Goal: Task Accomplishment & Management: Use online tool/utility

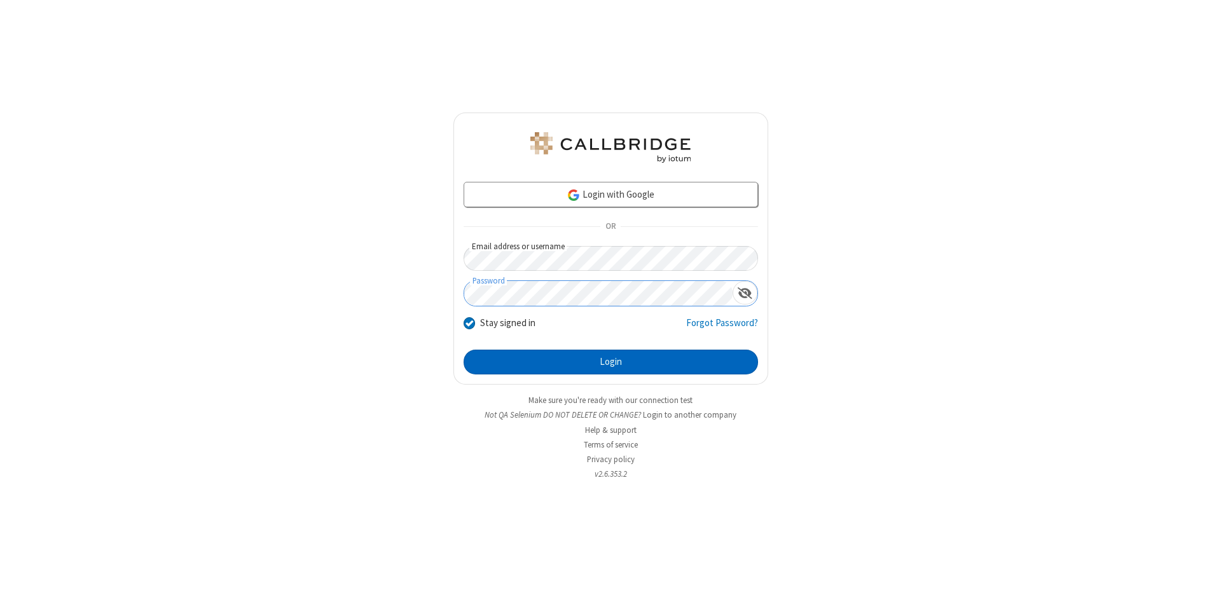
click at [611, 363] on button "Login" at bounding box center [611, 362] width 295 height 25
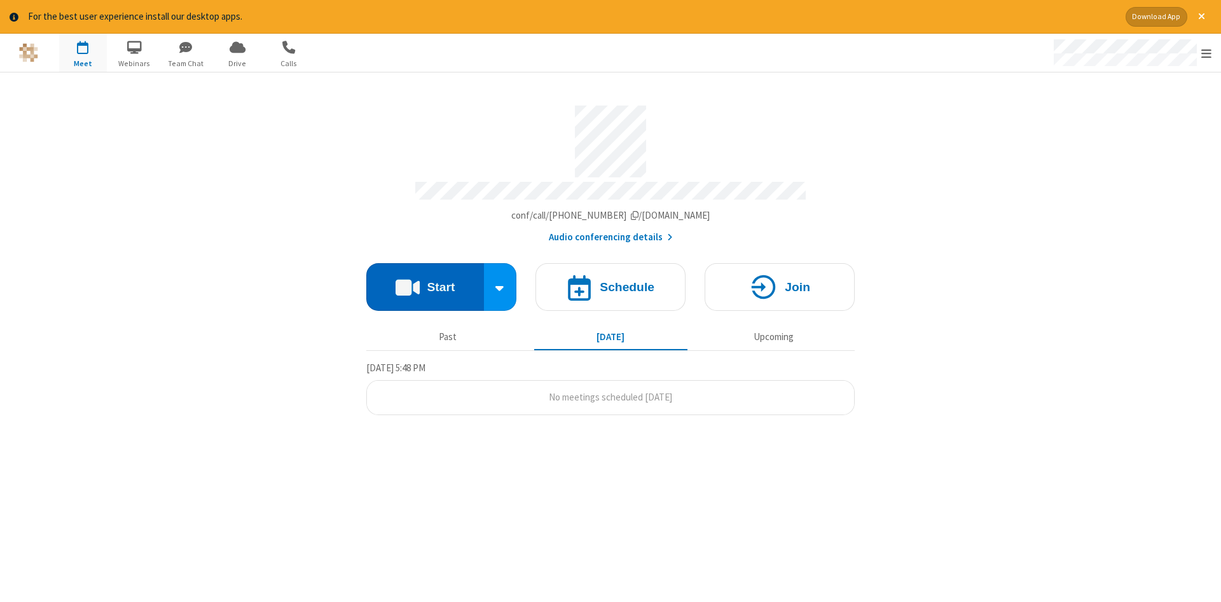
click at [425, 282] on button "Start" at bounding box center [425, 287] width 118 height 48
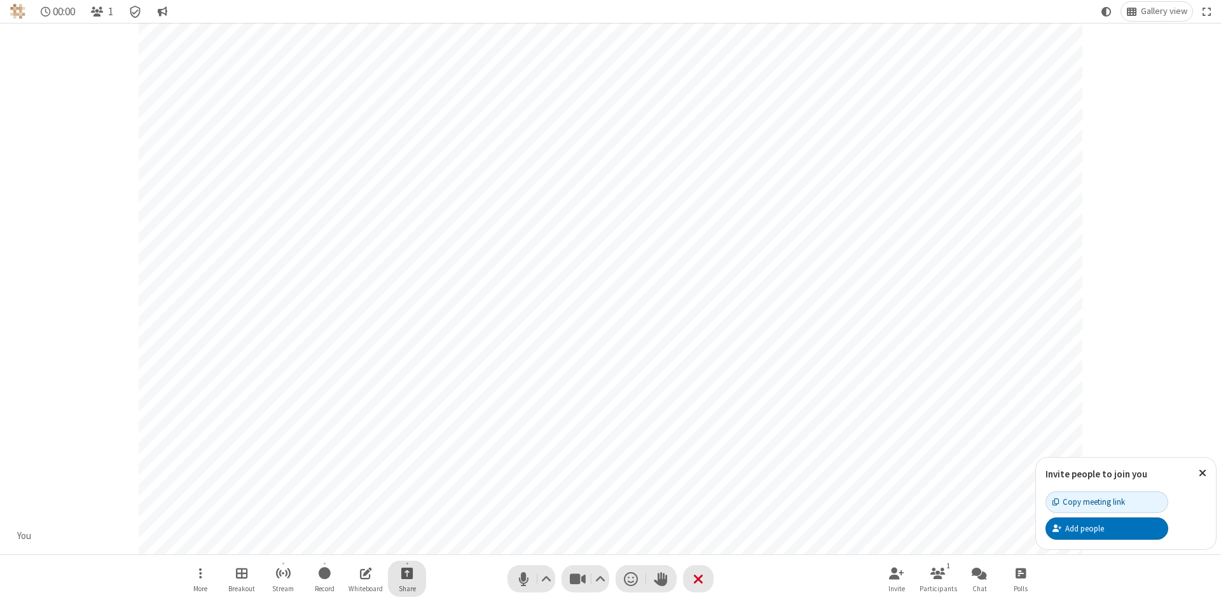
click at [407, 573] on span "Start sharing" at bounding box center [407, 574] width 12 height 16
click at [407, 496] on span "Share additional camera" at bounding box center [415, 498] width 94 height 11
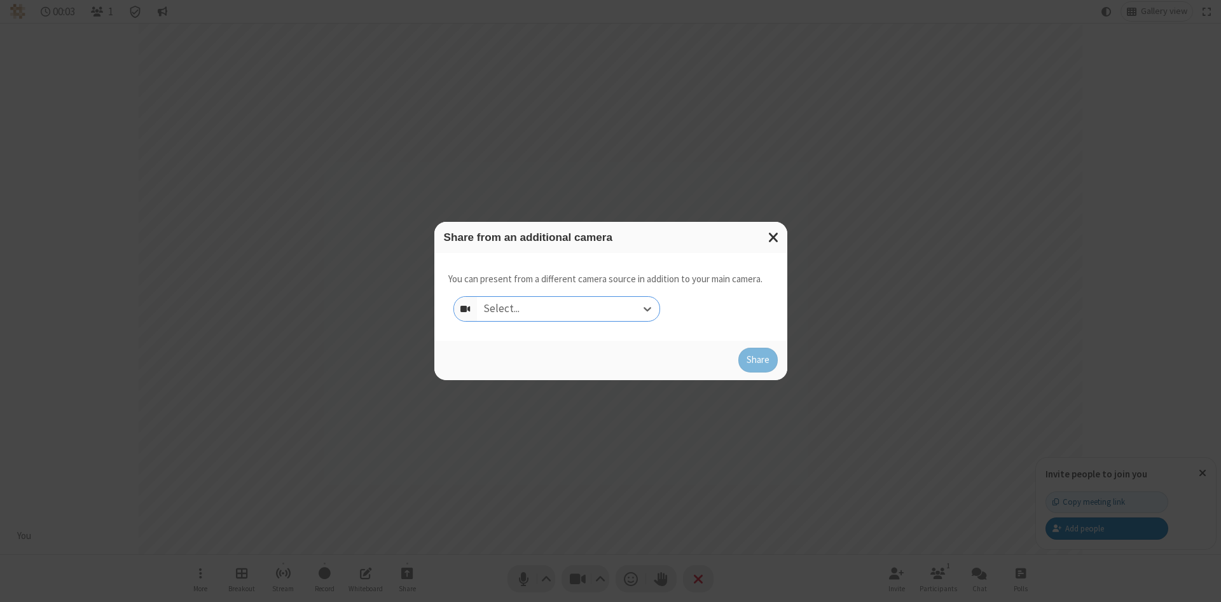
click at [568, 309] on div "Select..." at bounding box center [568, 309] width 183 height 24
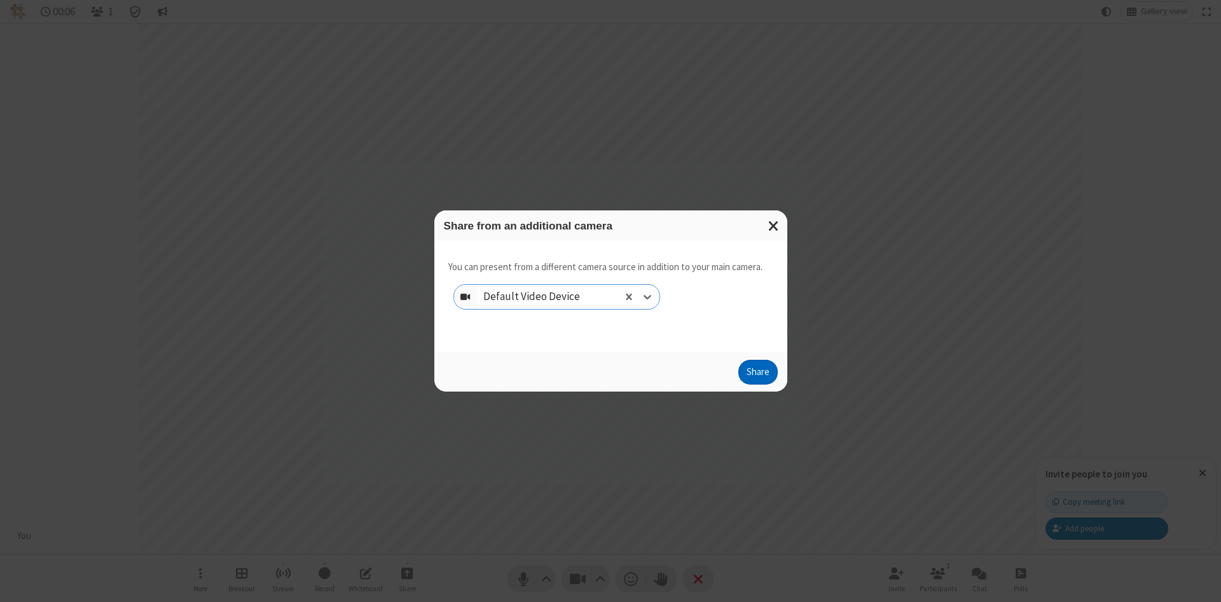
click at [758, 375] on button "Share" at bounding box center [758, 372] width 39 height 25
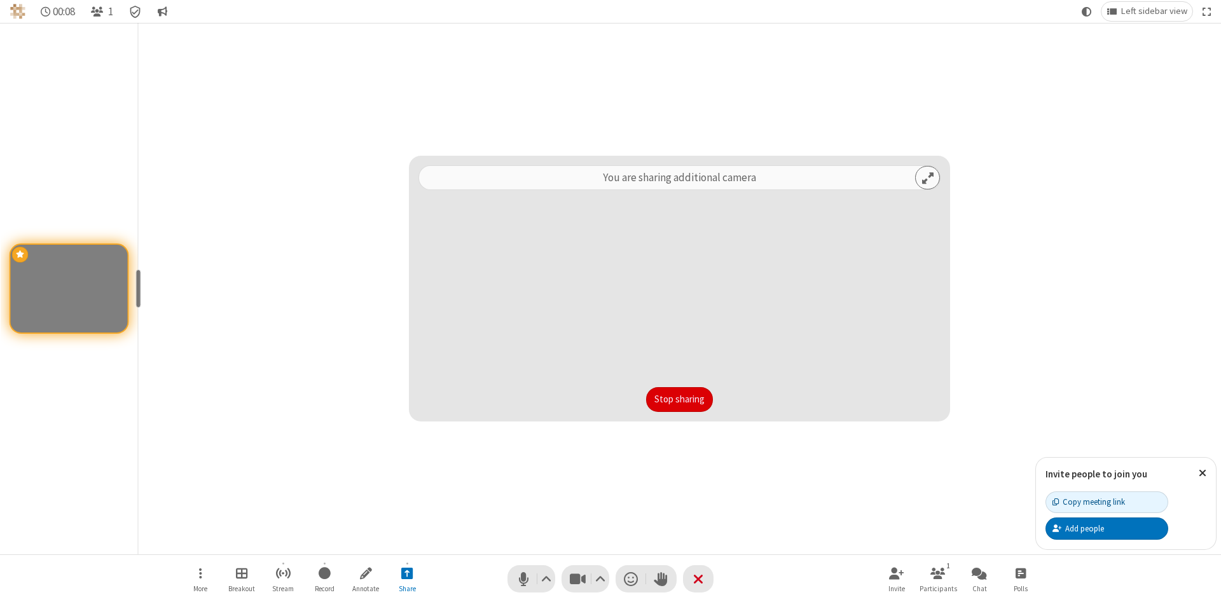
click at [679, 400] on button "Stop sharing" at bounding box center [679, 399] width 67 height 25
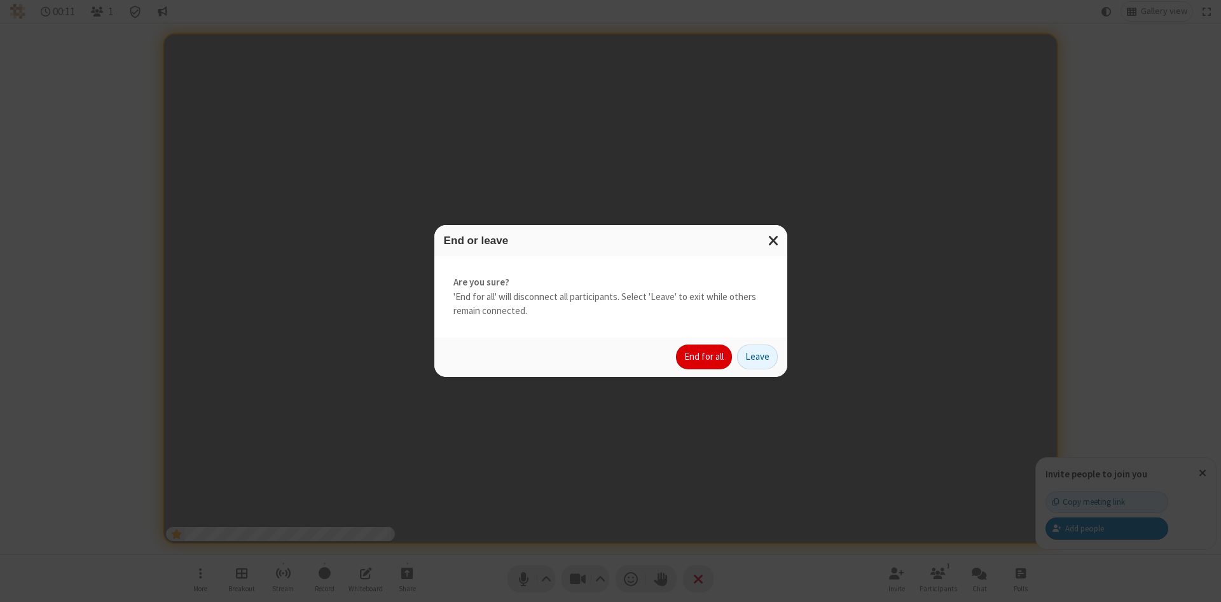
click at [705, 357] on button "End for all" at bounding box center [704, 357] width 56 height 25
